Goal: Task Accomplishment & Management: Contribute content

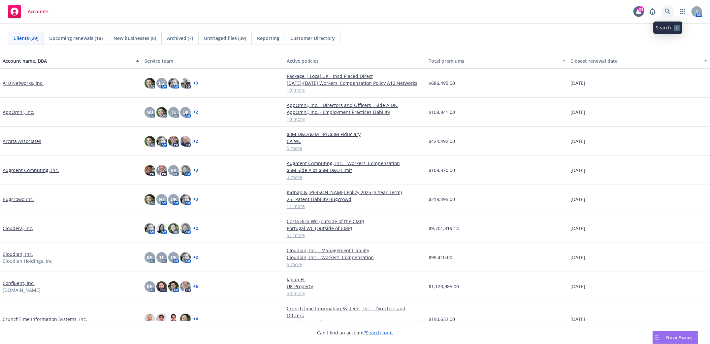
click at [670, 12] on icon at bounding box center [668, 12] width 6 height 6
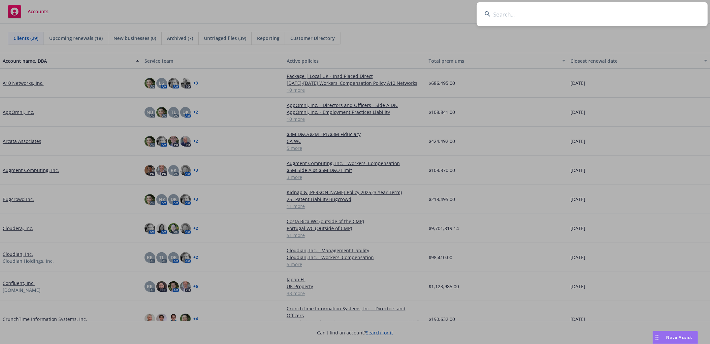
click at [496, 19] on input at bounding box center [592, 14] width 231 height 24
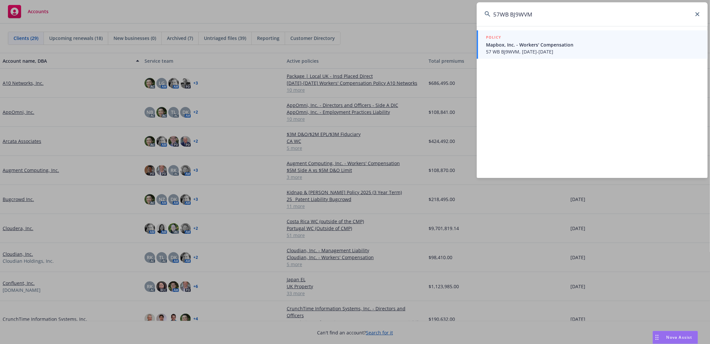
click at [509, 16] on input "57WB BJ9WVM" at bounding box center [592, 14] width 231 height 24
type input "57WBBJ9WVM"
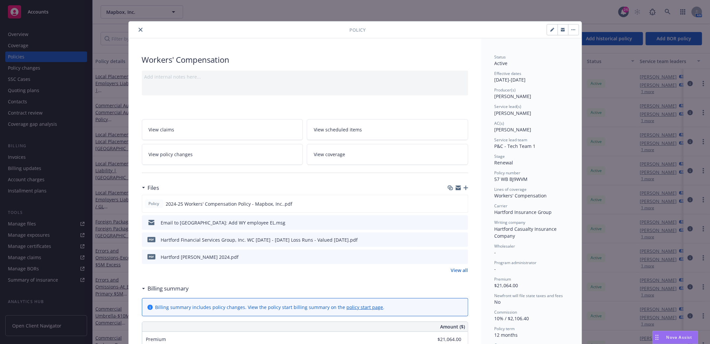
click at [140, 29] on button "close" at bounding box center [141, 30] width 8 height 8
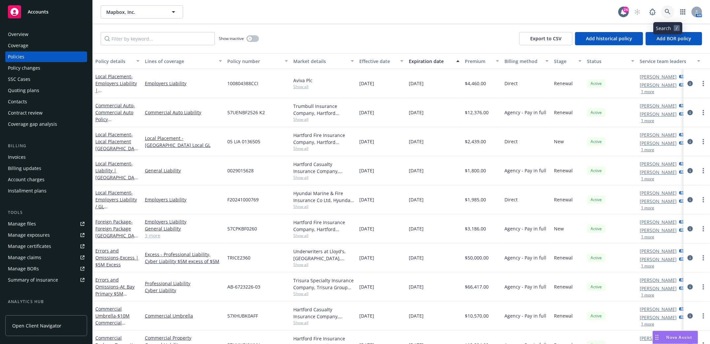
click at [668, 8] on link at bounding box center [668, 11] width 13 height 13
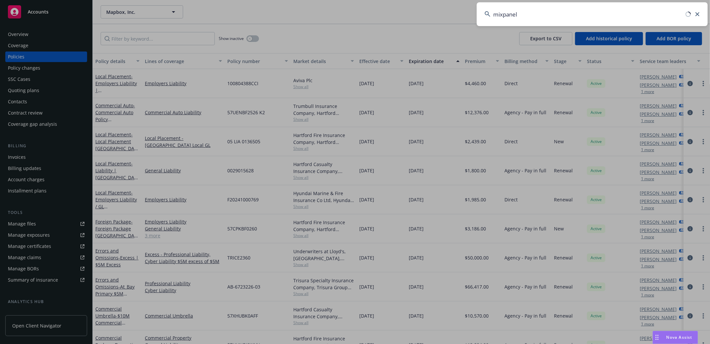
type input "mixpanel"
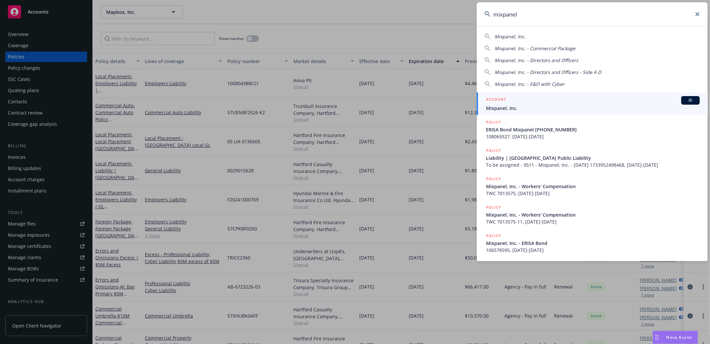
click at [508, 107] on span "Mixpanel, Inc." at bounding box center [593, 108] width 214 height 7
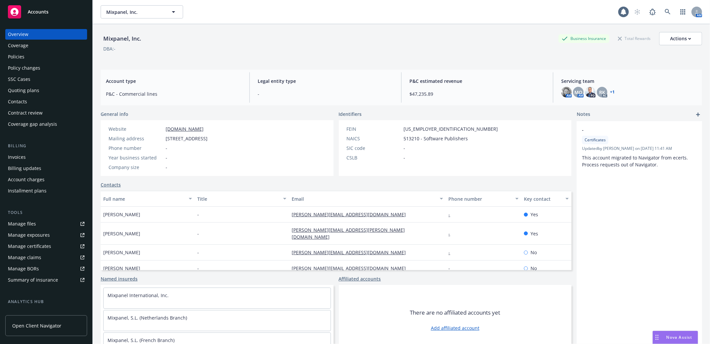
click at [14, 57] on div "Policies" at bounding box center [16, 56] width 17 height 11
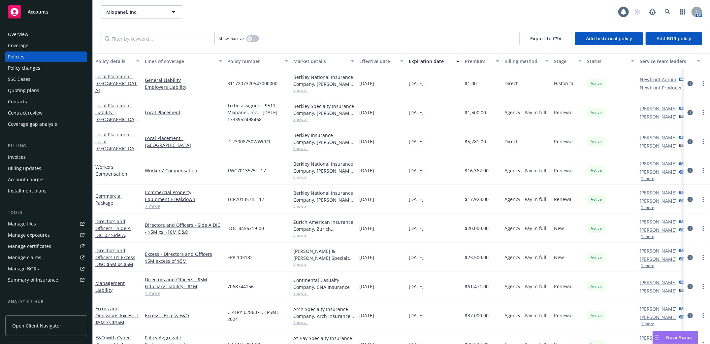
click at [26, 225] on div "Manage files" at bounding box center [22, 224] width 28 height 11
click at [666, 14] on icon at bounding box center [668, 12] width 6 height 6
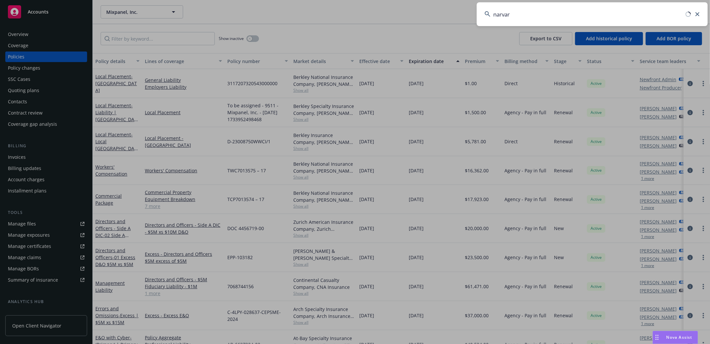
type input "narvar"
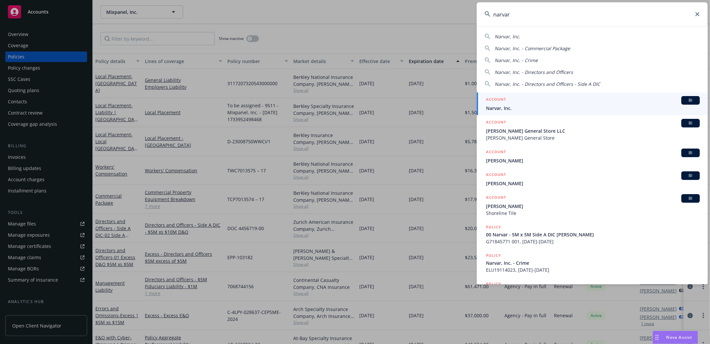
click at [498, 107] on span "Narvar, Inc." at bounding box center [593, 108] width 214 height 7
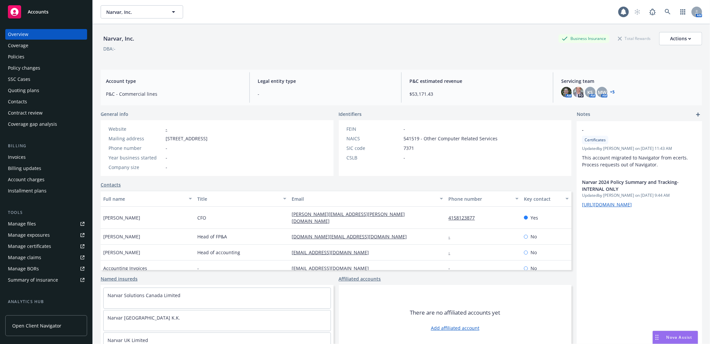
click at [26, 57] on div "Policies" at bounding box center [46, 56] width 77 height 11
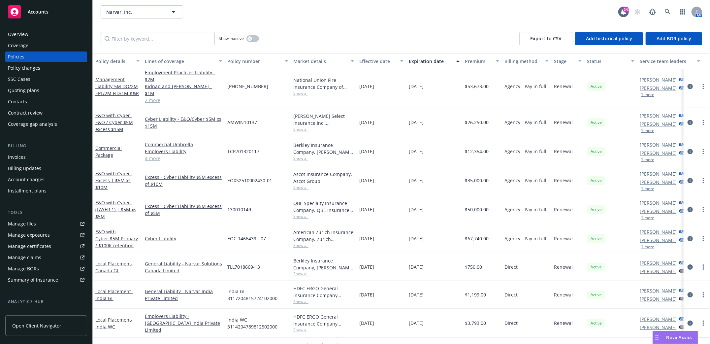
scroll to position [97, 0]
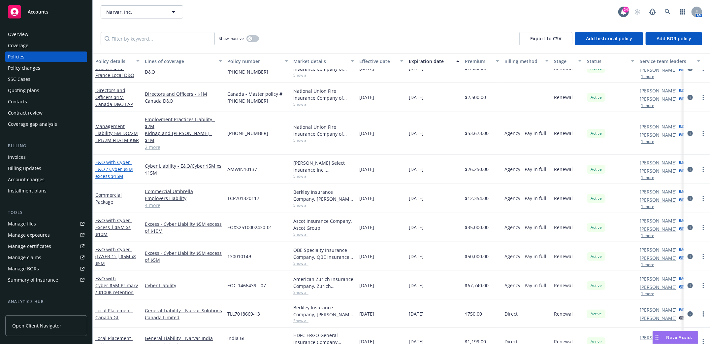
click at [100, 163] on span "- E&O / Cyber $5M excess $15M" at bounding box center [114, 169] width 38 height 20
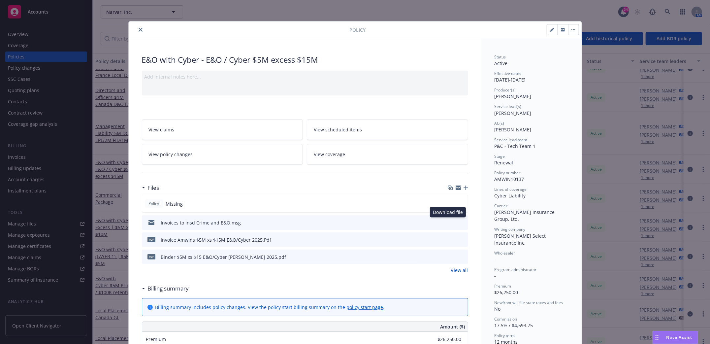
click at [449, 223] on icon "download file" at bounding box center [451, 222] width 5 height 5
click at [139, 30] on icon "close" at bounding box center [141, 30] width 4 height 4
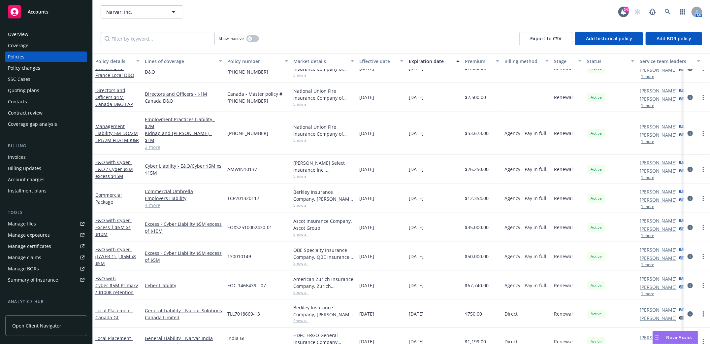
click at [14, 157] on div "Invoices" at bounding box center [17, 157] width 18 height 11
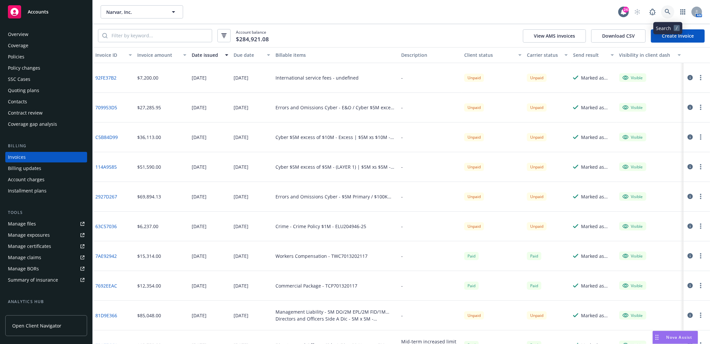
click at [671, 13] on link at bounding box center [668, 11] width 13 height 13
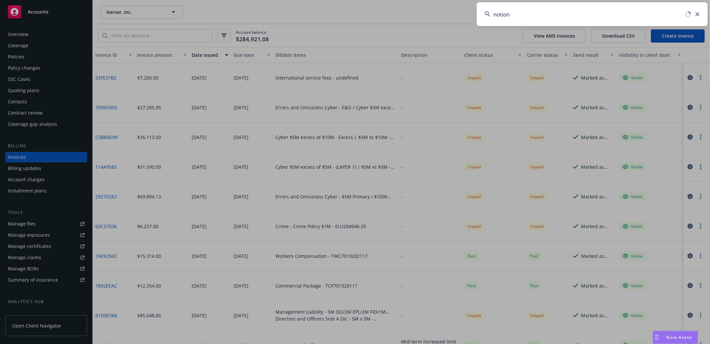
type input "notion"
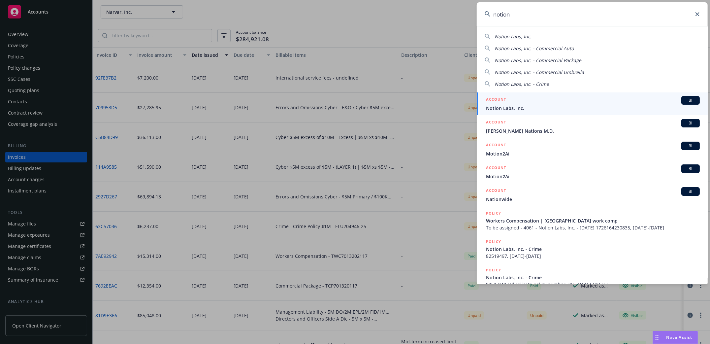
click at [496, 108] on span "Notion Labs, Inc." at bounding box center [593, 108] width 214 height 7
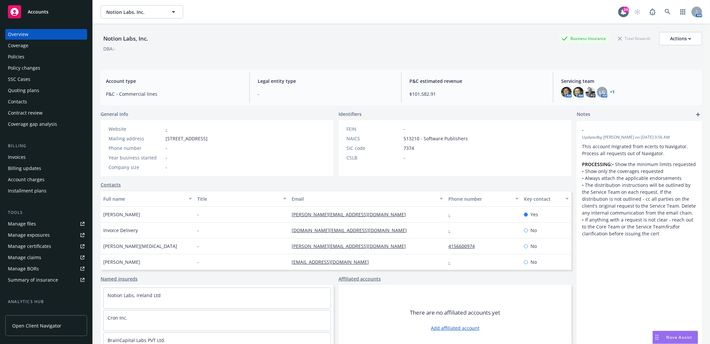
click at [22, 57] on div "Policies" at bounding box center [16, 56] width 17 height 11
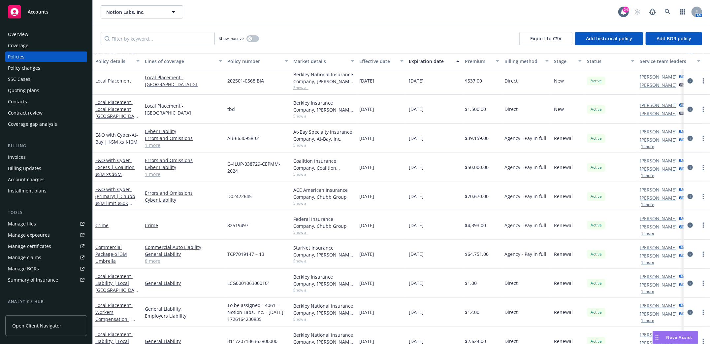
scroll to position [44, 0]
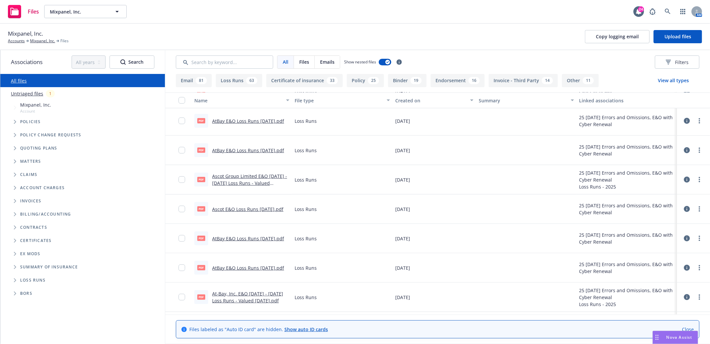
scroll to position [308, 0]
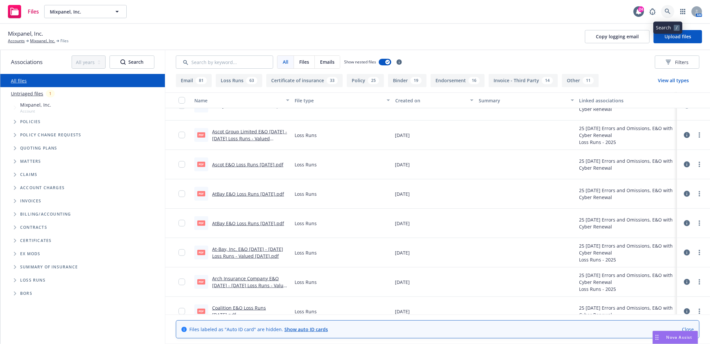
click at [668, 11] on icon at bounding box center [668, 12] width 6 height 6
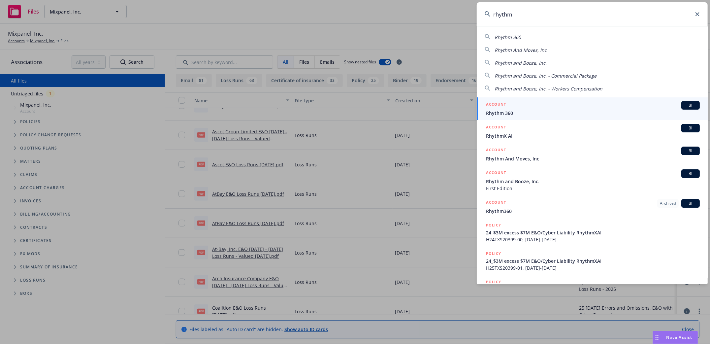
type input "rhythm x"
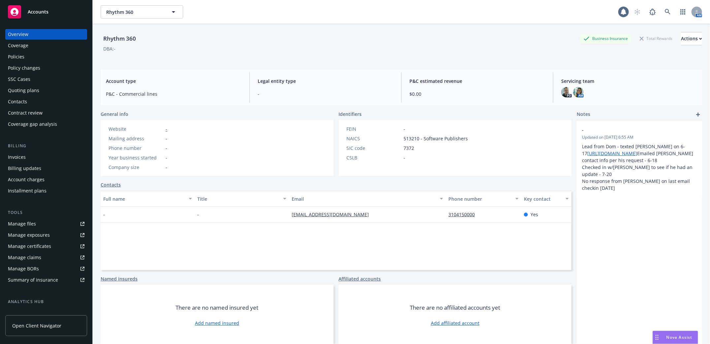
click at [13, 57] on div "Policies" at bounding box center [16, 56] width 17 height 11
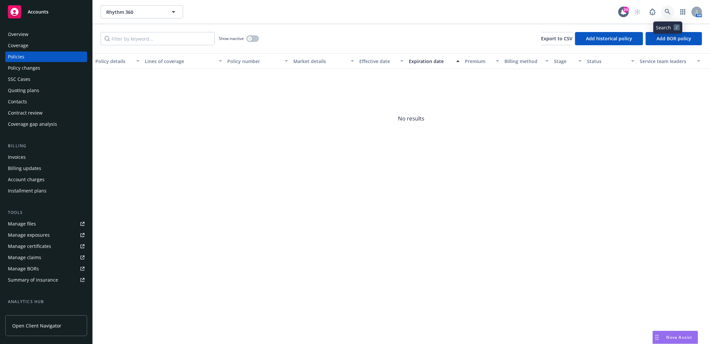
click at [671, 11] on link at bounding box center [668, 11] width 13 height 13
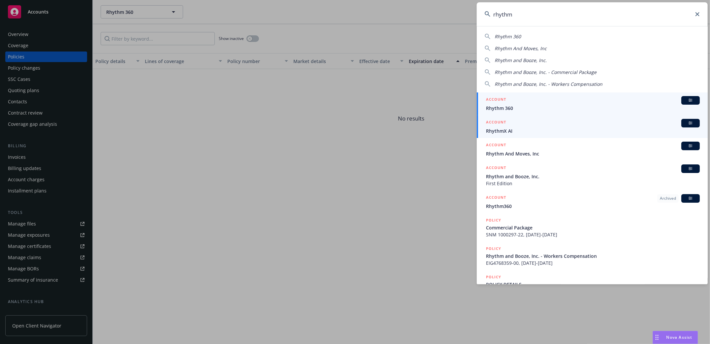
type input "rhythm"
click at [504, 129] on span "RhythmX AI" at bounding box center [593, 130] width 214 height 7
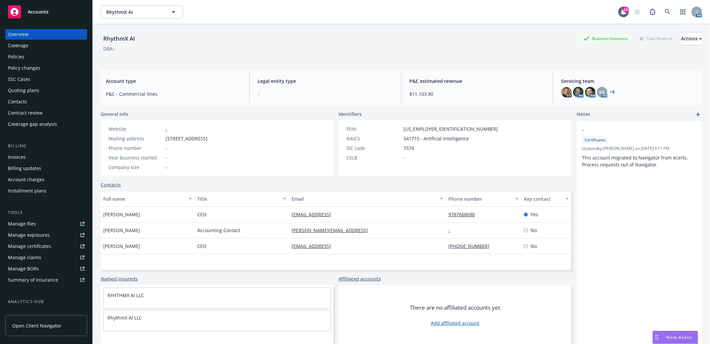
click at [10, 60] on div "Policies" at bounding box center [16, 56] width 17 height 11
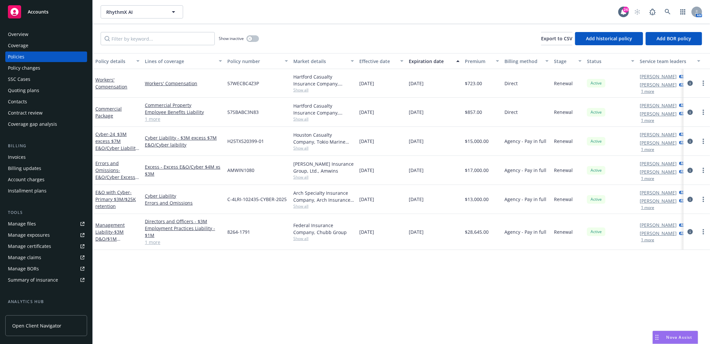
click at [115, 82] on div "Workers' Compensation" at bounding box center [117, 83] width 44 height 14
click at [114, 86] on link "Workers' Compensation" at bounding box center [111, 83] width 32 height 13
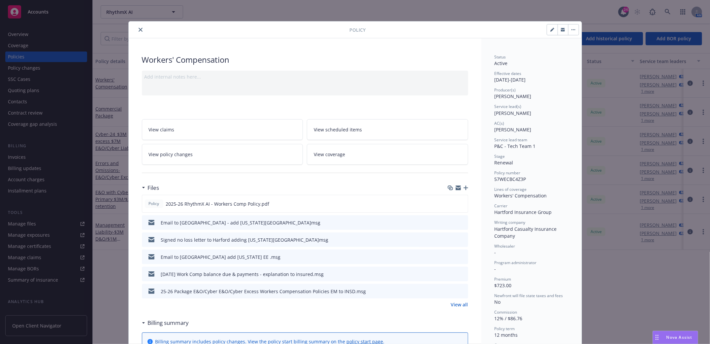
click at [464, 186] on icon "button" at bounding box center [466, 188] width 5 height 5
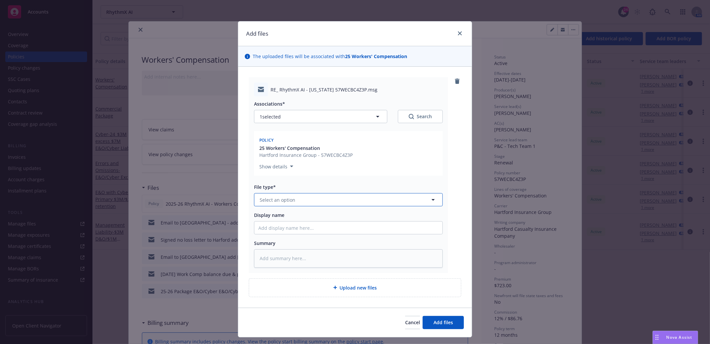
click at [308, 202] on button "Select an option" at bounding box center [348, 199] width 189 height 13
type input "email"
click at [287, 218] on div "Email" at bounding box center [348, 219] width 180 height 10
click at [280, 232] on input "Display name" at bounding box center [349, 228] width 188 height 13
type textarea "x"
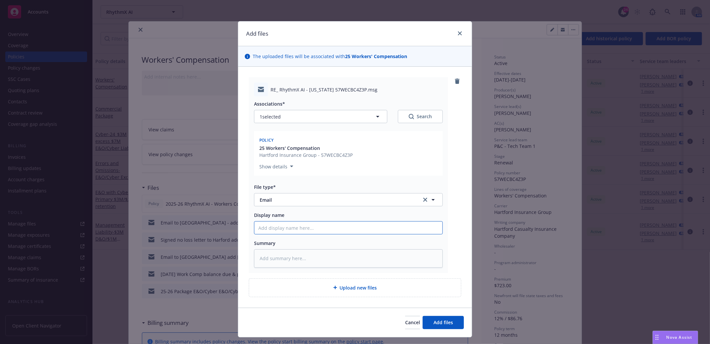
type input "W"
type textarea "x"
type input "WI"
type textarea "x"
type input "WI a"
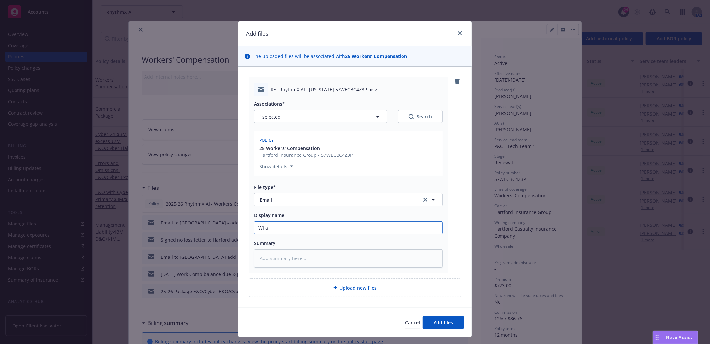
type textarea "x"
type input "WI ad"
type textarea "x"
type input "WI add"
type textarea "x"
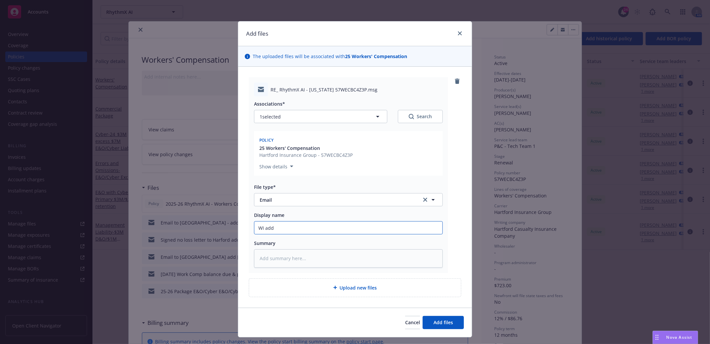
type input "WI adde"
type textarea "x"
type input "WI added"
type textarea "x"
type input "WI added"
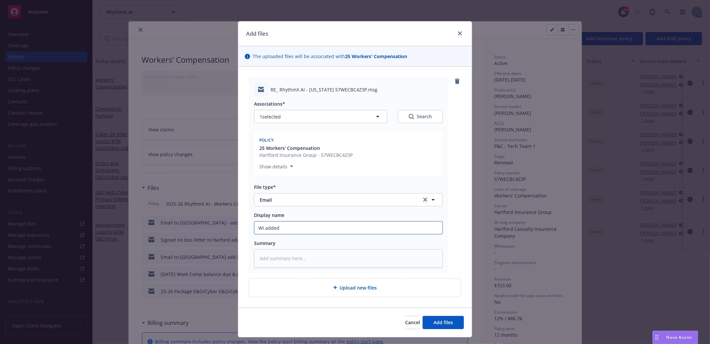
type textarea "x"
type input "WI added p"
type textarea "x"
type input "WI added pe"
type textarea "x"
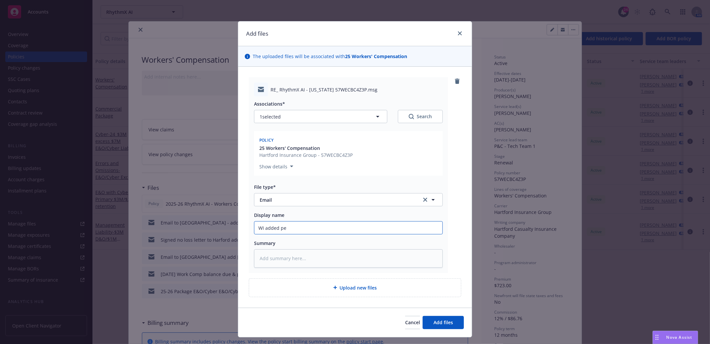
type input "WI added per"
type textarea "x"
type input "WI added per"
type textarea "x"
type input "WI added per H"
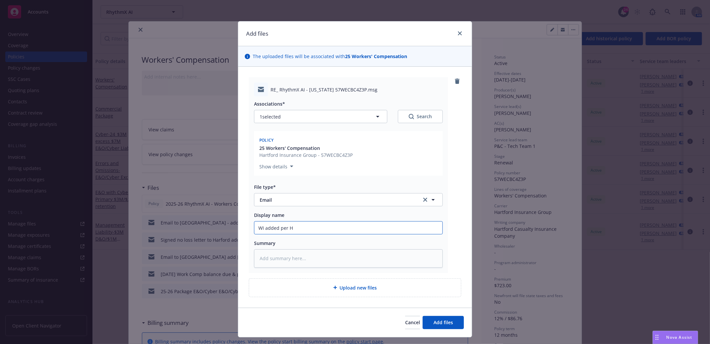
type textarea "x"
type input "WI added per Ha"
type textarea "x"
type input "WI added per Har"
type textarea "x"
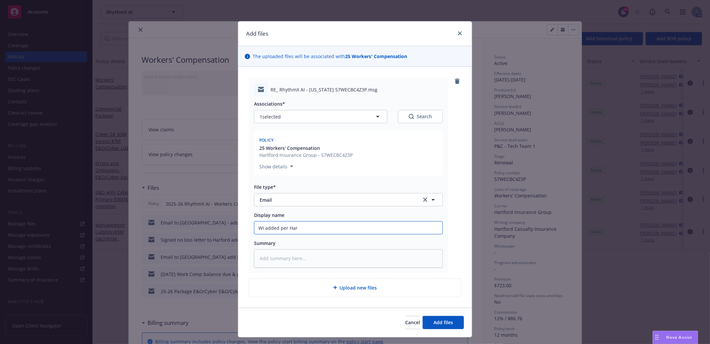
type input "WI added per Hart"
type textarea "x"
type input "WI added per Hartf"
type textarea "x"
type input "WI added per Hartfo"
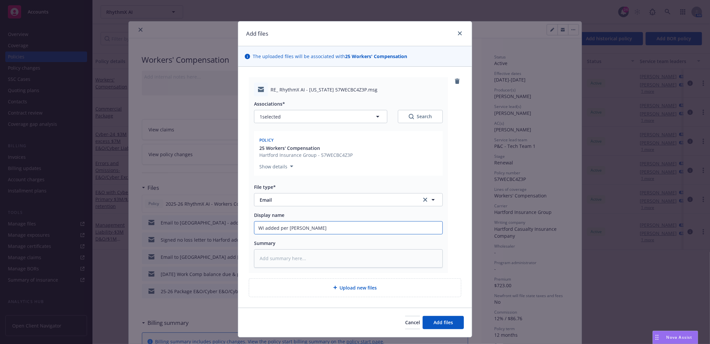
type textarea "x"
type input "WI added per Hartfor"
type textarea "x"
type input "WI added per Hartford"
type textarea "x"
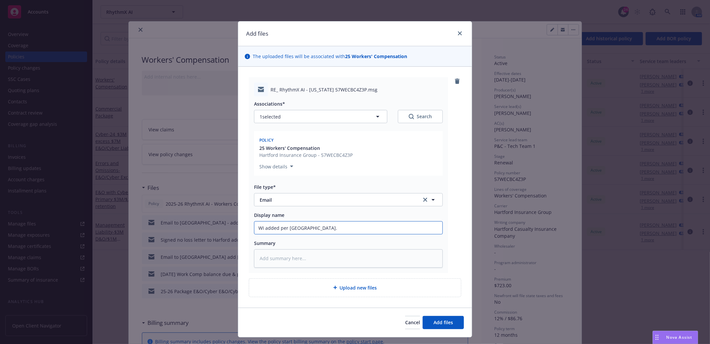
click at [256, 228] on input "WI added per Hartford." at bounding box center [349, 228] width 188 height 13
type input "EWI added per Hartford."
type textarea "x"
type input "EmaWI added per Hartford."
type textarea "x"
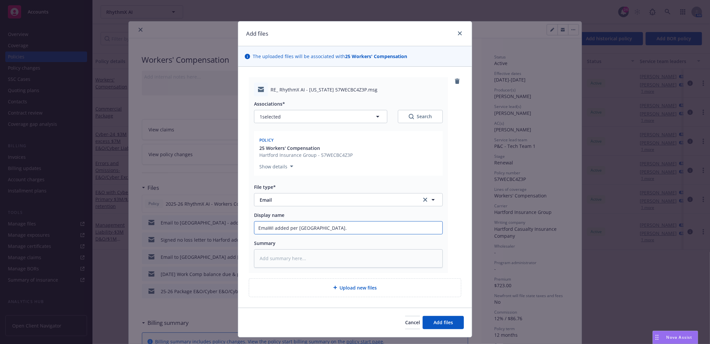
type input "EmaiWI added per Hartford."
type textarea "x"
type input "EmailWI added per Hartford."
type textarea "x"
type input "Email WI added per Hartford."
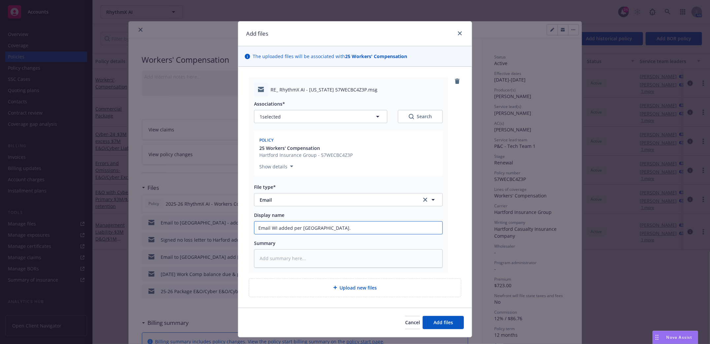
type textarea "x"
type input "Email ciWI added per Hartford."
type textarea "x"
type input "Email ciomnoWI added per Hartford."
type textarea "x"
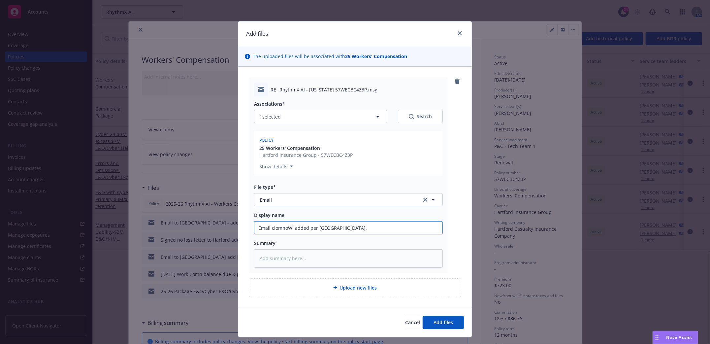
type input "Email cimnoWI added per Hartford."
type textarea "x"
type input "Email coimnoWI added per Hartford."
type textarea "x"
type input "Email conimnoWI added per Hartford."
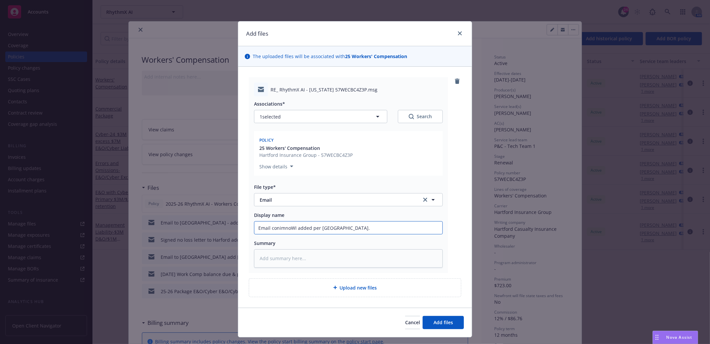
type textarea "x"
type input "Email confimnoWI added per Hartford."
type textarea "x"
type input "Email confiimnoWI added per Hartford."
type textarea "x"
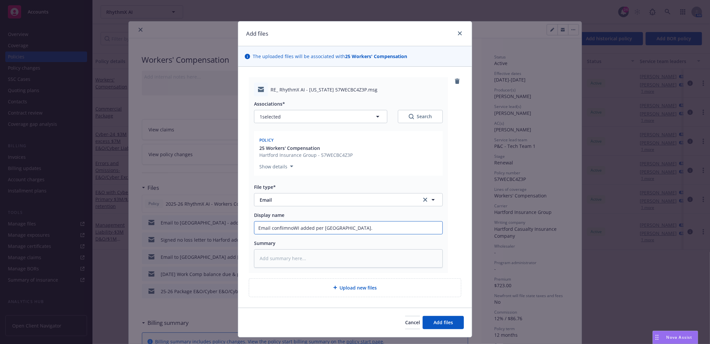
type input "Email confirimnoWI added per Hartford."
type textarea "x"
type input "Email confirmimnoWI added per Hartford."
type textarea "x"
type input "Email confirmiimnoWI added per Hartford."
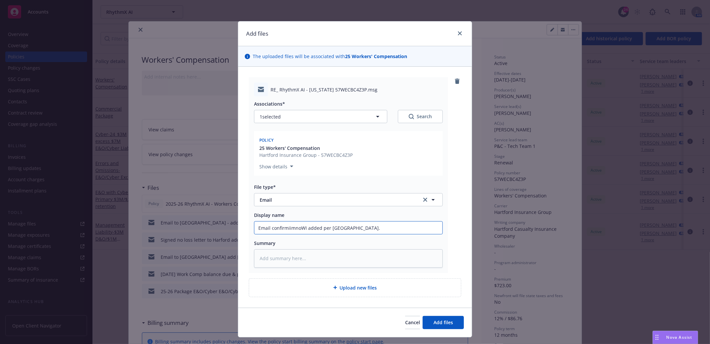
type textarea "x"
type input "Email confirminimnoWI added per Hartford."
type textarea "x"
type input "Email confirmingimnoWI added per Hartford."
type textarea "x"
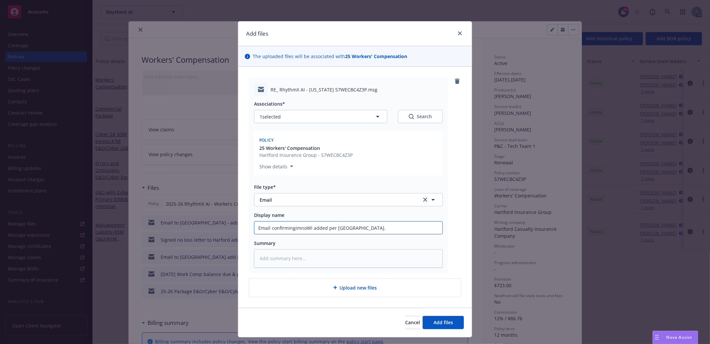
type input "Email confirming imnoWI added per Hartford."
type textarea "x"
type input "Email confirming WiimnoWI added per Hartford."
type textarea "x"
type input "Email confirming Wi imnoWI added per Hartford."
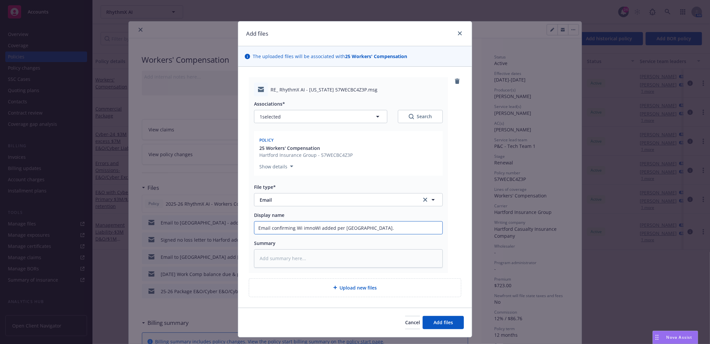
type textarea "x"
type input "Email confirming Wi wimnoWI added per Hartford."
type textarea "x"
type input "Email confirming Wi waimnoWI added per Hartford."
type textarea "x"
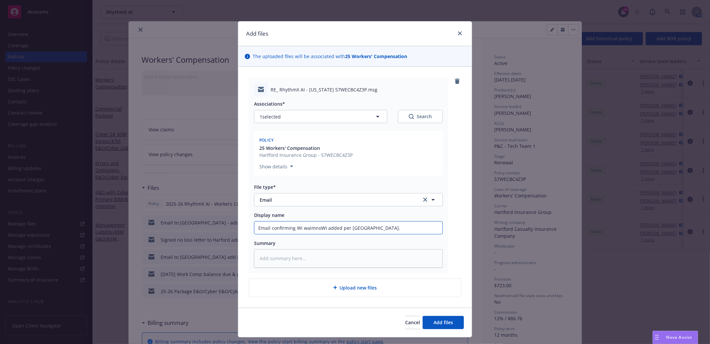
type input "Email confirming Wi wasimnoWI added per Hartford."
type textarea "x"
type input "Email confirming Wi was imnoWI added per Hartford."
type textarea "x"
type input "Email confirming Wi was aimnoWI added per Hartford."
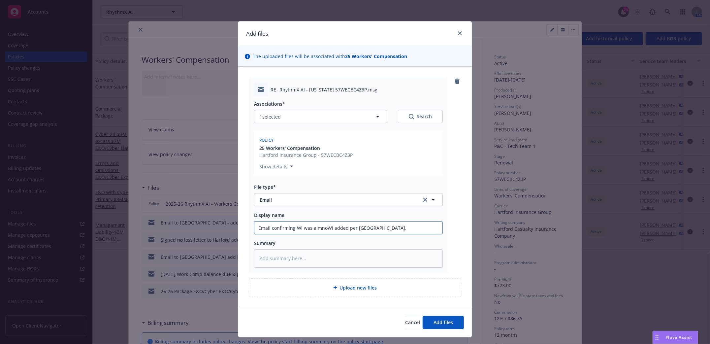
type textarea "x"
type input "Email confirming Wi was adimnoWI added per Hartford."
type textarea "x"
type input "Email confirming Wi was addimnoWI added per Hartford."
type textarea "x"
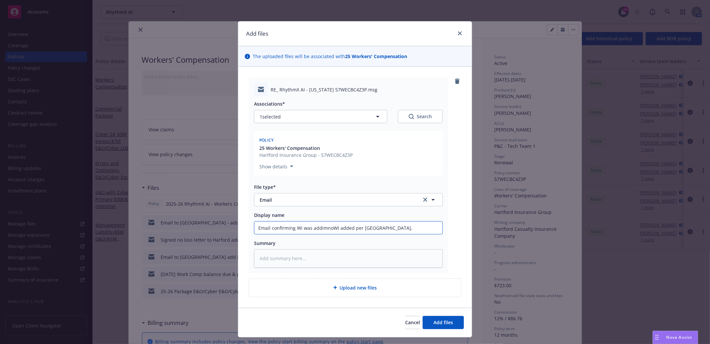
type input "Email confirming Wi was addeimnoWI added per Hartford."
type textarea "x"
drag, startPoint x: 322, startPoint y: 228, endPoint x: 477, endPoint y: 222, distance: 155.6
click at [484, 222] on div "Add files The uploaded files will be associated with 25 Workers' Compensation R…" at bounding box center [355, 172] width 710 height 344
type input "Email confirming Wi was added"
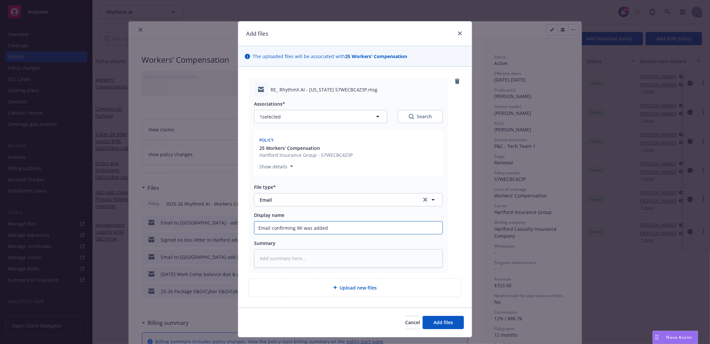
click at [296, 227] on input "Email confirming Wi was added" at bounding box center [349, 228] width 188 height 13
type textarea "x"
type input "Email confirming WIi was added"
type textarea "x"
type input "Email confirming WI was added"
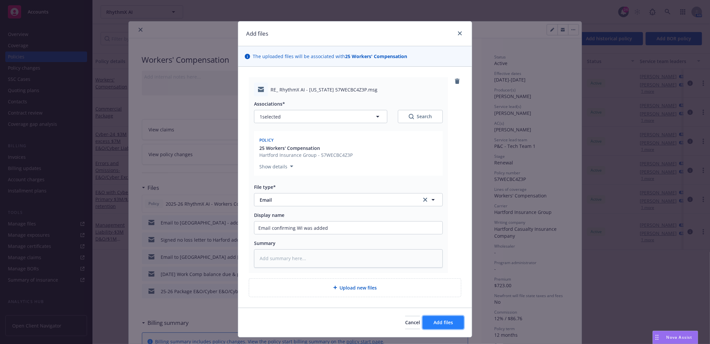
click at [434, 325] on span "Add files" at bounding box center [443, 322] width 19 height 6
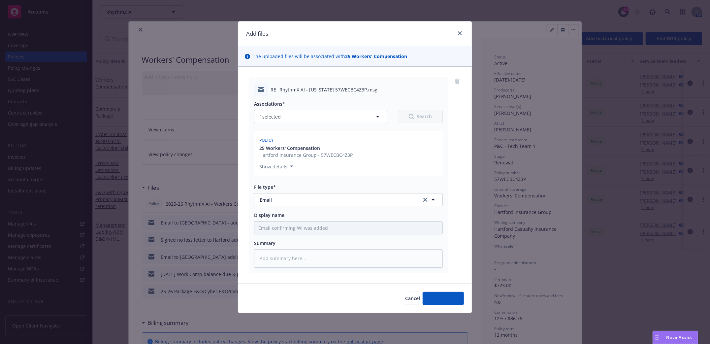
type textarea "x"
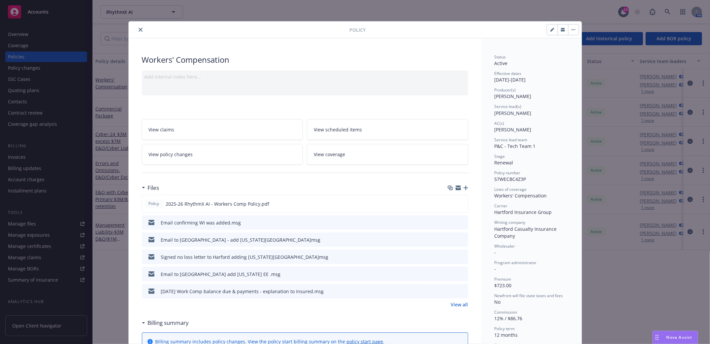
drag, startPoint x: 136, startPoint y: 31, endPoint x: 142, endPoint y: 27, distance: 7.5
click at [139, 31] on icon "close" at bounding box center [141, 30] width 4 height 4
